Goal: Use online tool/utility: Utilize a website feature to perform a specific function

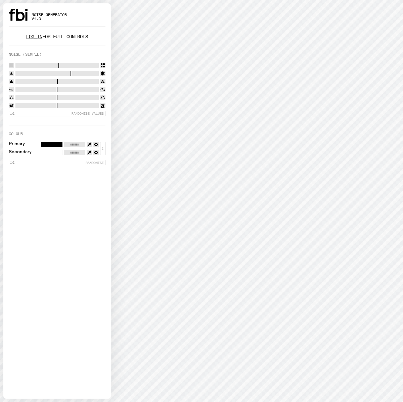
click at [37, 36] on link "Log in" at bounding box center [34, 37] width 16 height 6
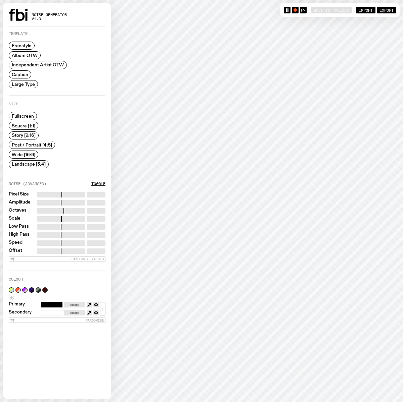
click at [25, 87] on span "Large Type" at bounding box center [23, 84] width 23 height 5
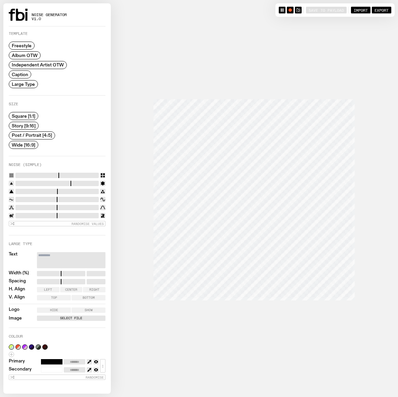
click at [32, 134] on span "Post / Portrait [4:5]" at bounding box center [32, 135] width 40 height 5
click at [57, 254] on textarea "Text" at bounding box center [71, 260] width 68 height 16
paste textarea "**********"
type textarea "**********"
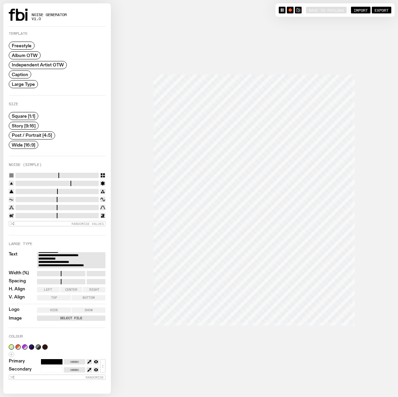
drag, startPoint x: 48, startPoint y: 175, endPoint x: 3, endPoint y: 190, distance: 47.2
type input "*"
click at [15, 178] on input "range" at bounding box center [56, 175] width 83 height 5
drag, startPoint x: 54, startPoint y: 197, endPoint x: -7, endPoint y: 204, distance: 61.4
type input "*"
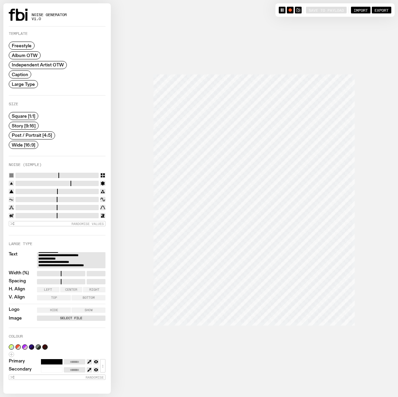
click at [15, 202] on input "range" at bounding box center [56, 199] width 83 height 5
drag, startPoint x: 26, startPoint y: 209, endPoint x: 11, endPoint y: 210, distance: 15.2
type input "*"
click at [15, 209] on input "range" at bounding box center [56, 207] width 83 height 5
click at [87, 369] on icon "button" at bounding box center [89, 370] width 4 height 4
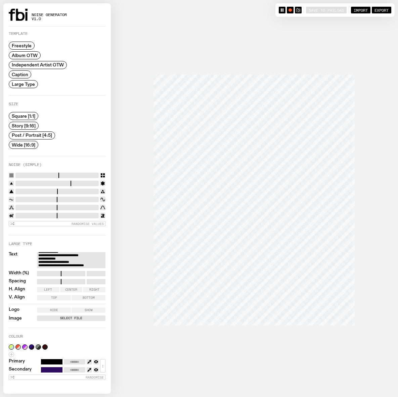
click at [89, 369] on icon "button" at bounding box center [88, 370] width 2 height 2
click at [89, 370] on icon "button" at bounding box center [89, 370] width 4 height 4
click at [317, 26] on div at bounding box center [198, 198] width 391 height 397
click at [299, 9] on icon "button" at bounding box center [298, 10] width 4 height 4
click at [88, 369] on icon "button" at bounding box center [89, 370] width 4 height 4
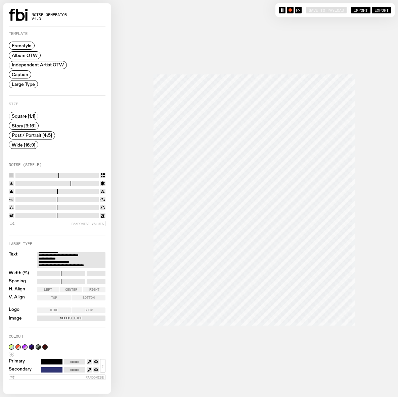
type input "*******"
click at [301, 8] on button "button" at bounding box center [298, 10] width 7 height 7
